Goal: Share content: Share content

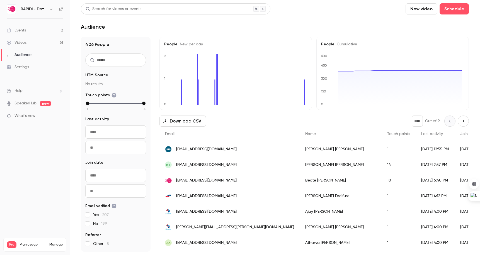
click at [26, 43] on div "Videos" at bounding box center [17, 43] width 20 height 6
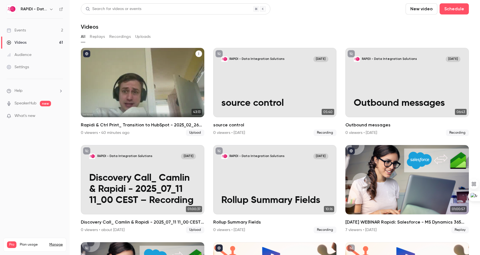
click at [153, 83] on p "Rapidi & Ctrl Print_ Transition to HubSpot - 2025_02_26 09_57 CET - Recording" at bounding box center [142, 92] width 107 height 33
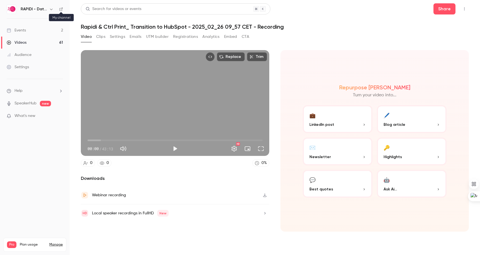
click at [62, 10] on icon at bounding box center [60, 9] width 3 height 3
click at [247, 38] on button "CTA" at bounding box center [246, 36] width 8 height 9
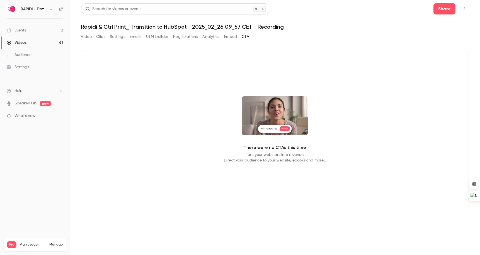
click at [230, 36] on button "Embed" at bounding box center [230, 36] width 13 height 9
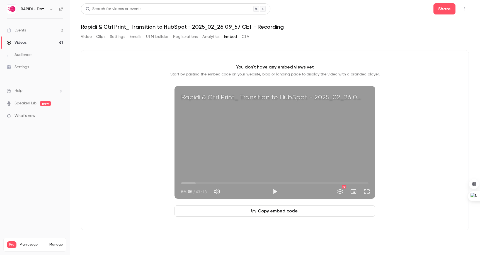
click at [210, 37] on button "Analytics" at bounding box center [210, 36] width 17 height 9
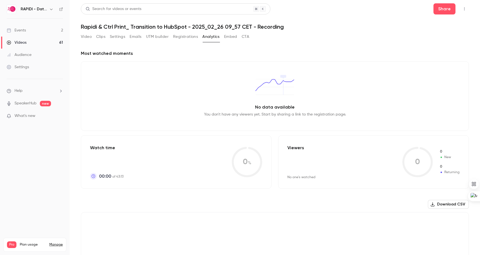
click at [178, 38] on button "Registrations" at bounding box center [185, 36] width 25 height 9
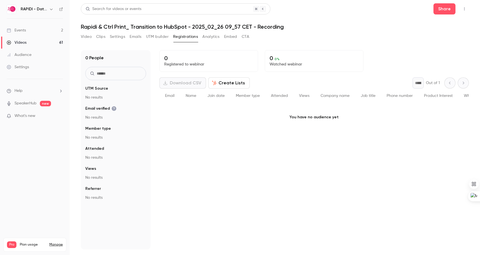
click at [154, 38] on button "UTM builder" at bounding box center [157, 36] width 23 height 9
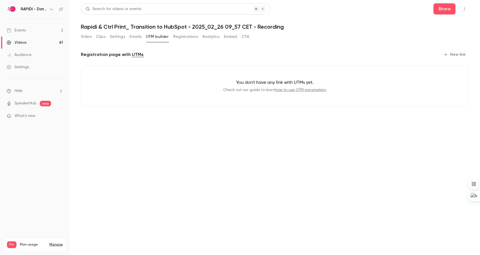
click at [139, 37] on button "Emails" at bounding box center [136, 36] width 12 height 9
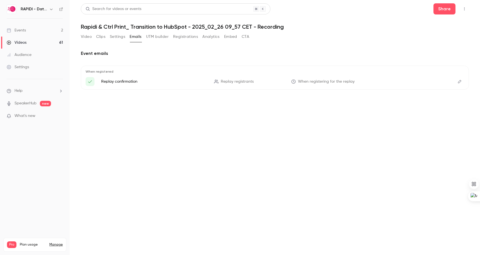
click at [121, 38] on button "Settings" at bounding box center [117, 36] width 15 height 9
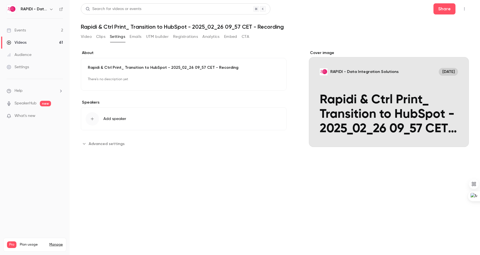
click at [120, 144] on span "Advanced settings" at bounding box center [107, 144] width 36 height 6
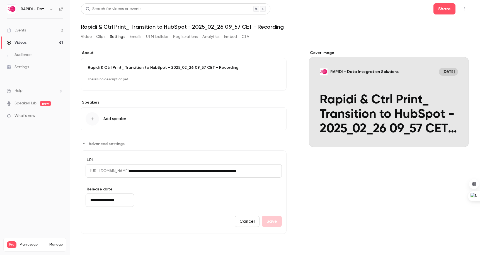
drag, startPoint x: 90, startPoint y: 171, endPoint x: 279, endPoint y: 172, distance: 188.8
click at [279, 172] on div "**********" at bounding box center [184, 171] width 196 height 13
drag, startPoint x: 279, startPoint y: 171, endPoint x: 103, endPoint y: 171, distance: 175.1
click at [103, 171] on div "**********" at bounding box center [184, 171] width 196 height 13
click at [448, 10] on button "Share" at bounding box center [445, 8] width 22 height 11
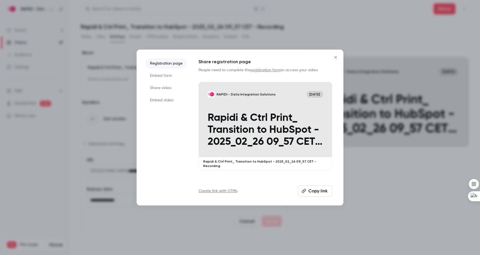
click at [168, 87] on li "Share video" at bounding box center [167, 88] width 42 height 10
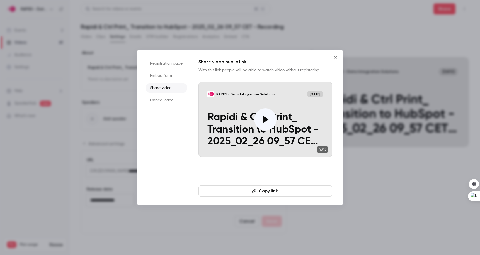
click at [270, 190] on button "Copy link" at bounding box center [266, 191] width 134 height 11
click at [269, 120] on icon at bounding box center [265, 119] width 9 height 9
click at [337, 57] on icon "Close" at bounding box center [335, 57] width 7 height 4
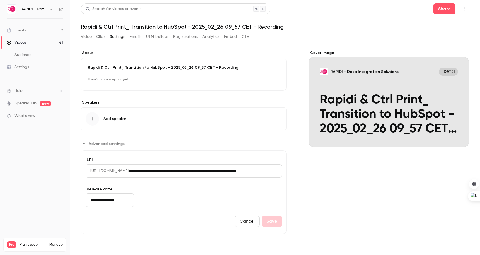
click at [87, 37] on button "Video" at bounding box center [86, 36] width 11 height 9
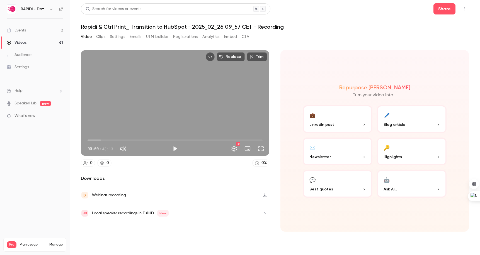
click at [30, 42] on link "Videos 61" at bounding box center [35, 43] width 70 height 12
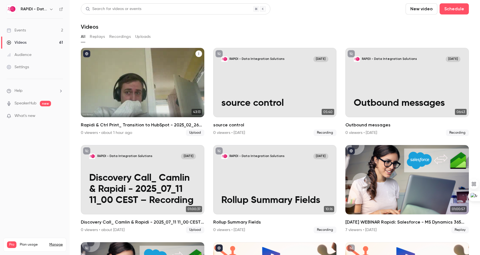
click at [87, 55] on icon "published" at bounding box center [86, 53] width 3 height 3
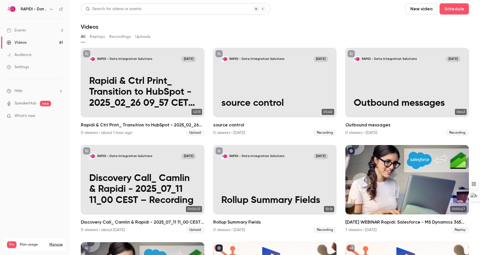
click at [28, 31] on link "Events 2" at bounding box center [35, 30] width 70 height 12
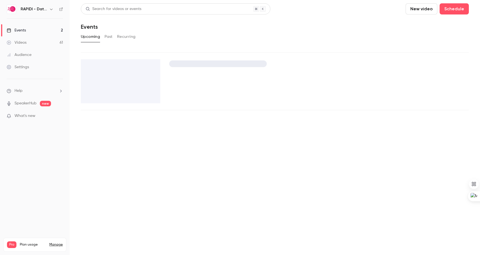
click at [35, 31] on link "Events 2" at bounding box center [35, 30] width 70 height 12
